Goal: Information Seeking & Learning: Check status

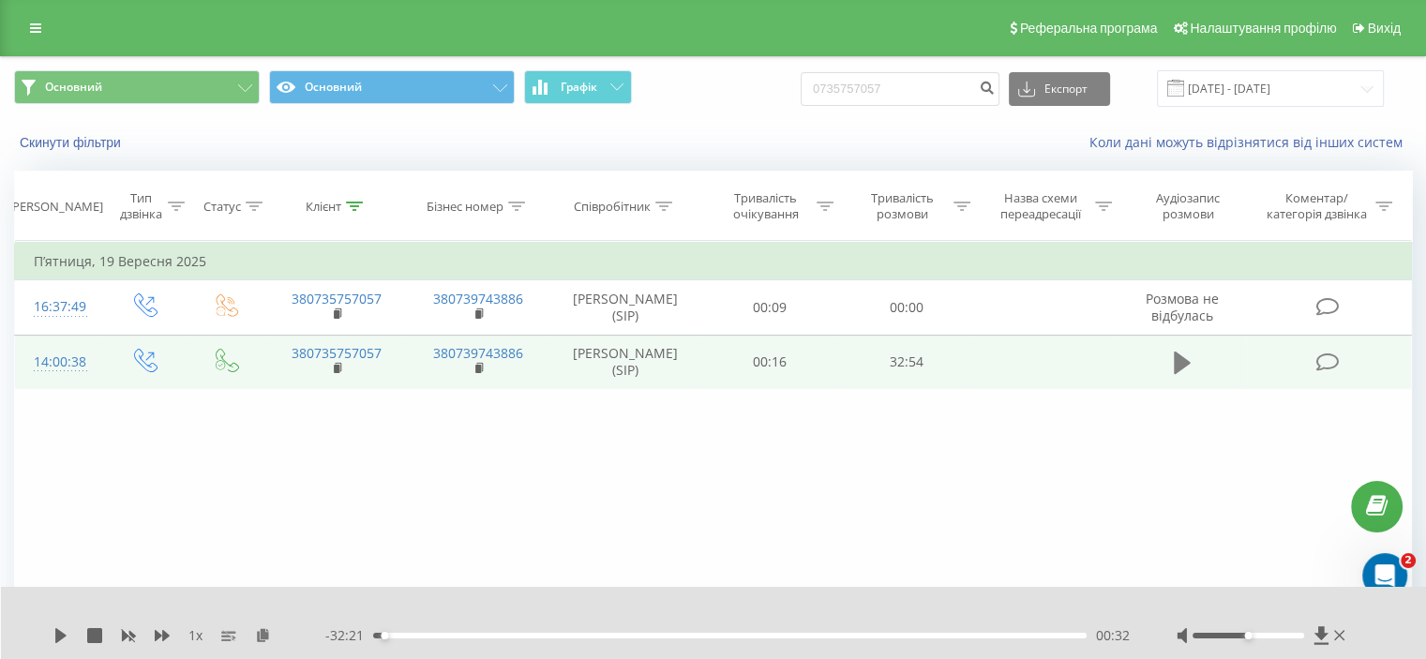
click at [1170, 367] on button at bounding box center [1182, 363] width 28 height 28
click at [1174, 370] on icon at bounding box center [1177, 362] width 6 height 21
click at [1166, 367] on td at bounding box center [1181, 362] width 131 height 54
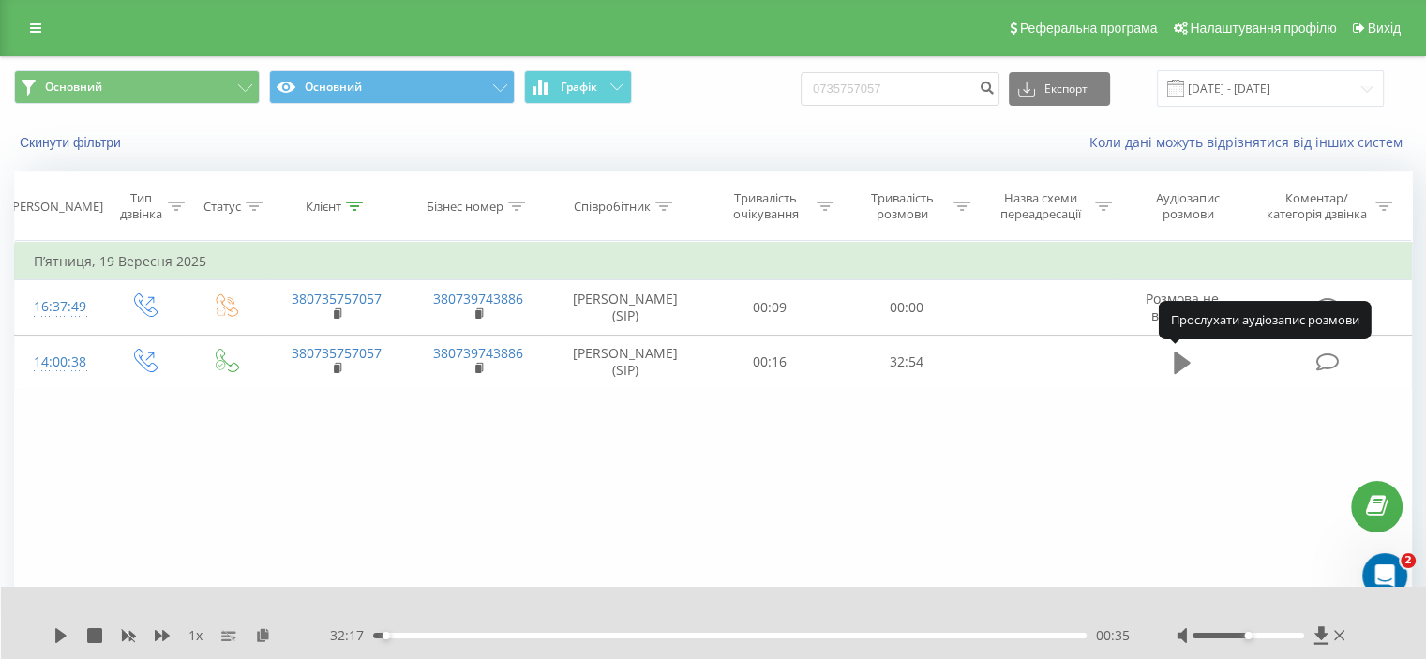
click at [1176, 361] on icon at bounding box center [1182, 363] width 17 height 22
click at [1176, 361] on icon at bounding box center [1177, 362] width 6 height 21
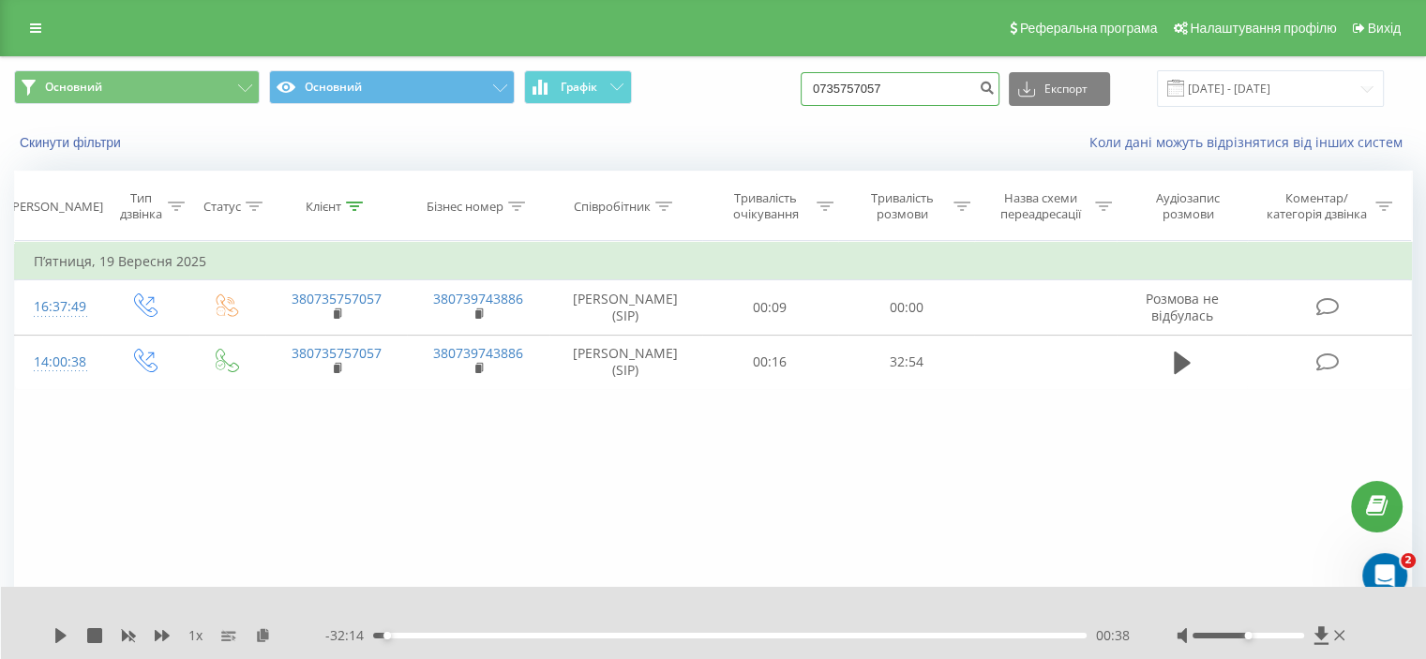
drag, startPoint x: 939, startPoint y: 93, endPoint x: 810, endPoint y: 85, distance: 129.6
click at [810, 90] on div "Основний Основний Графік 0735757057 Експорт .csv .xls .xlsx [DATE] - [DATE]" at bounding box center [713, 88] width 1398 height 37
paste input "0681619986"
type input "0681619986"
click at [995, 88] on icon "submit" at bounding box center [987, 85] width 16 height 11
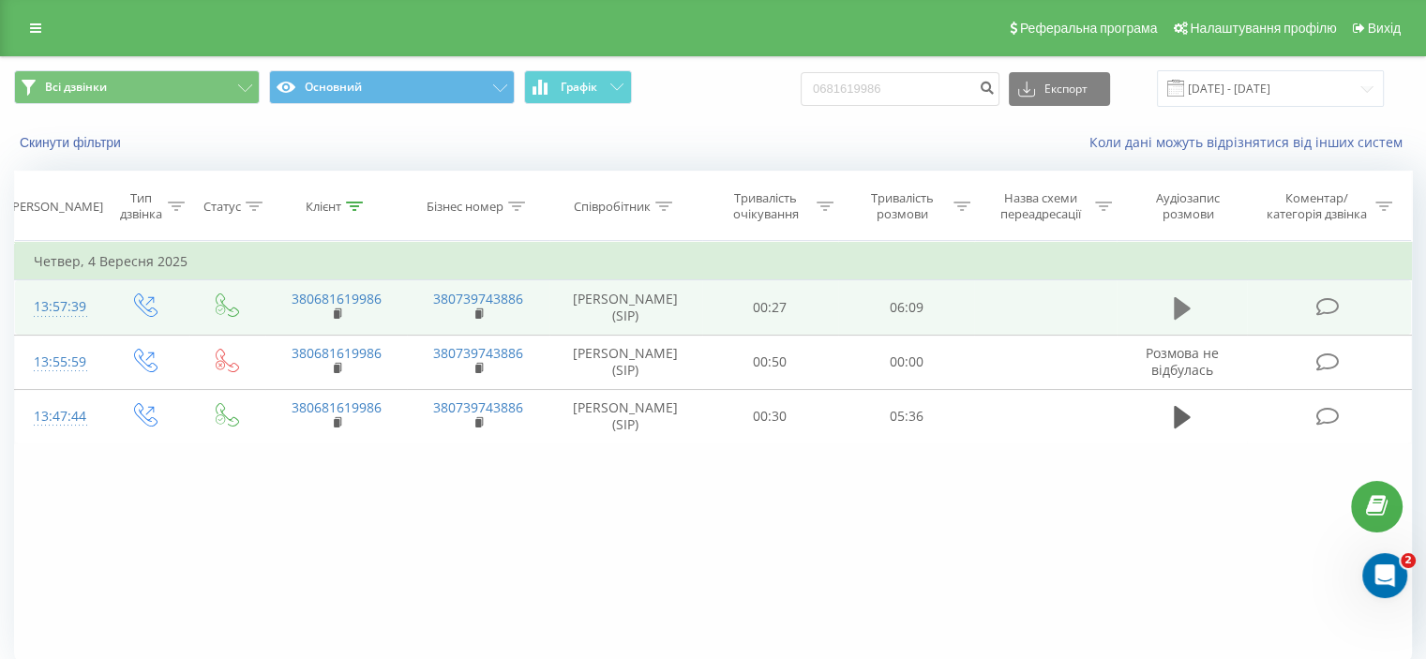
click at [1182, 295] on icon at bounding box center [1182, 308] width 17 height 26
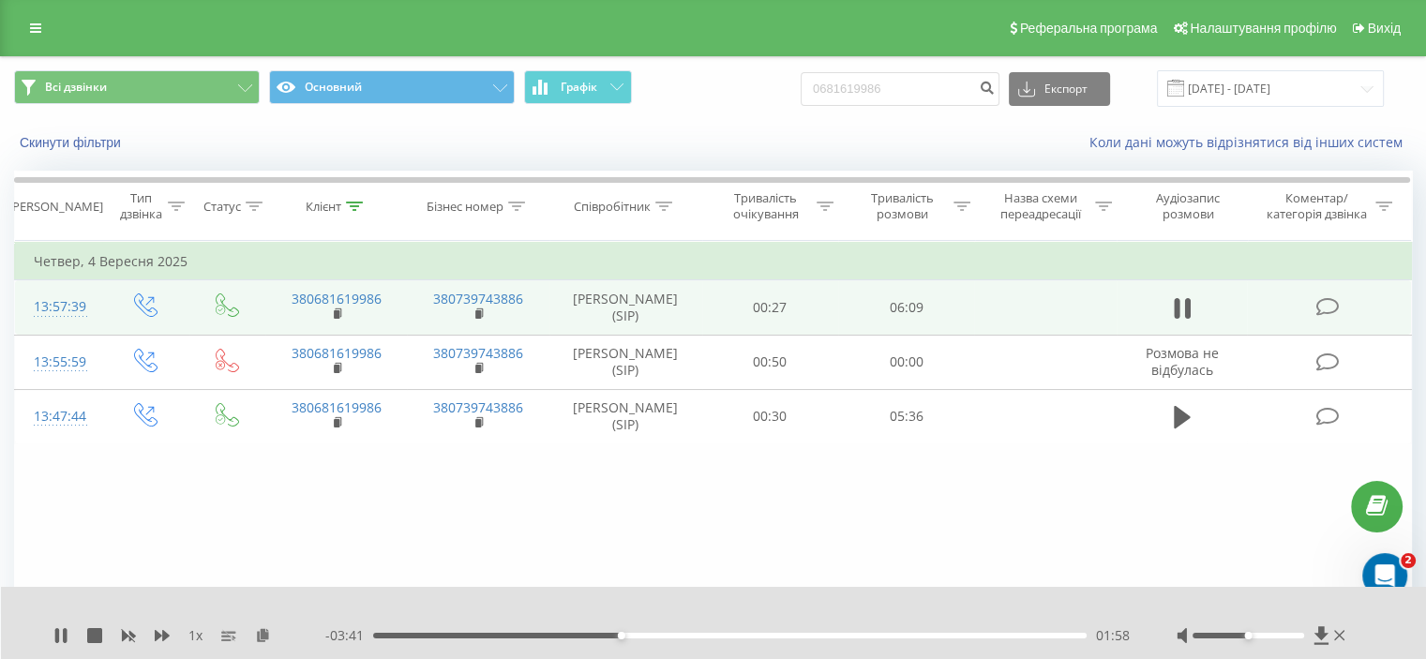
click at [652, 633] on div "01:58" at bounding box center [729, 636] width 713 height 6
click at [709, 635] on div "02:40" at bounding box center [729, 636] width 713 height 6
click at [802, 637] on div "02:41" at bounding box center [729, 636] width 713 height 6
click at [830, 636] on div "03:27" at bounding box center [729, 636] width 713 height 6
